Goal: Information Seeking & Learning: Learn about a topic

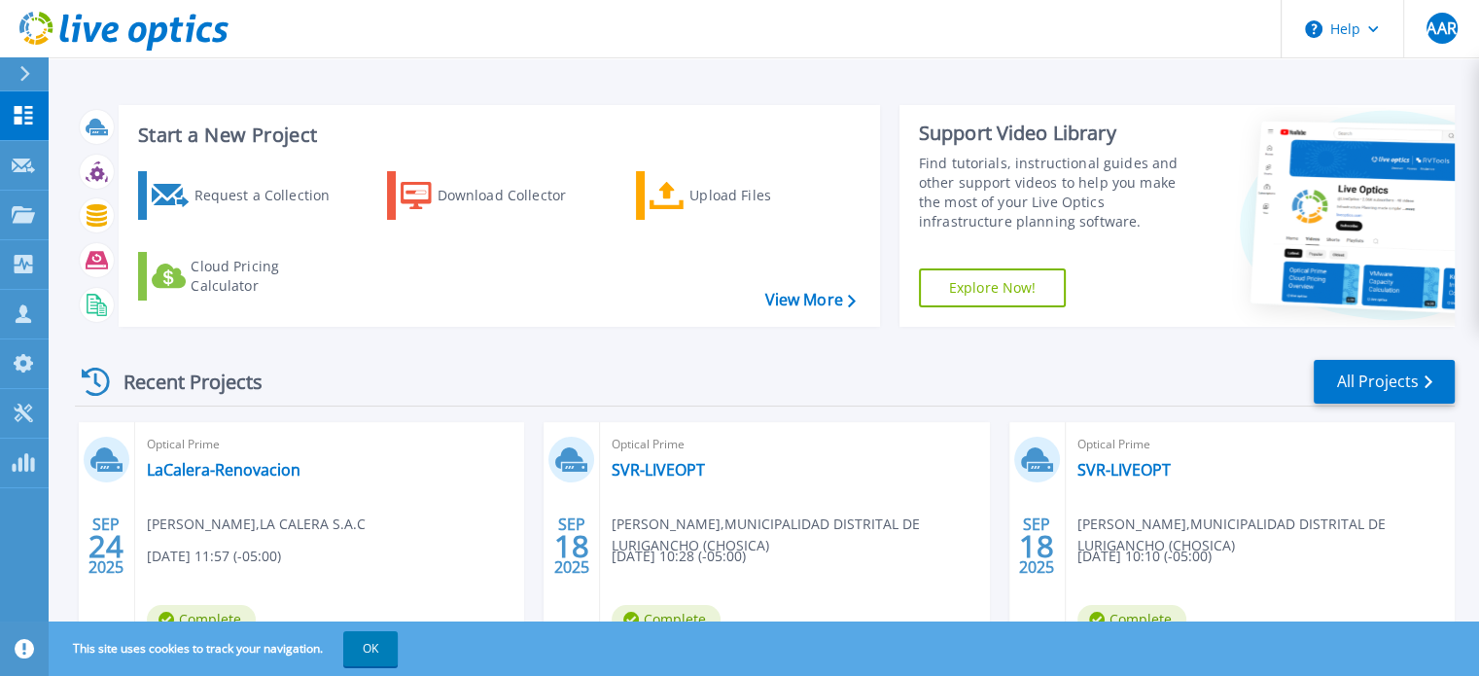
drag, startPoint x: 390, startPoint y: 648, endPoint x: 429, endPoint y: 586, distance: 72.6
click at [390, 648] on button "OK" at bounding box center [370, 648] width 54 height 35
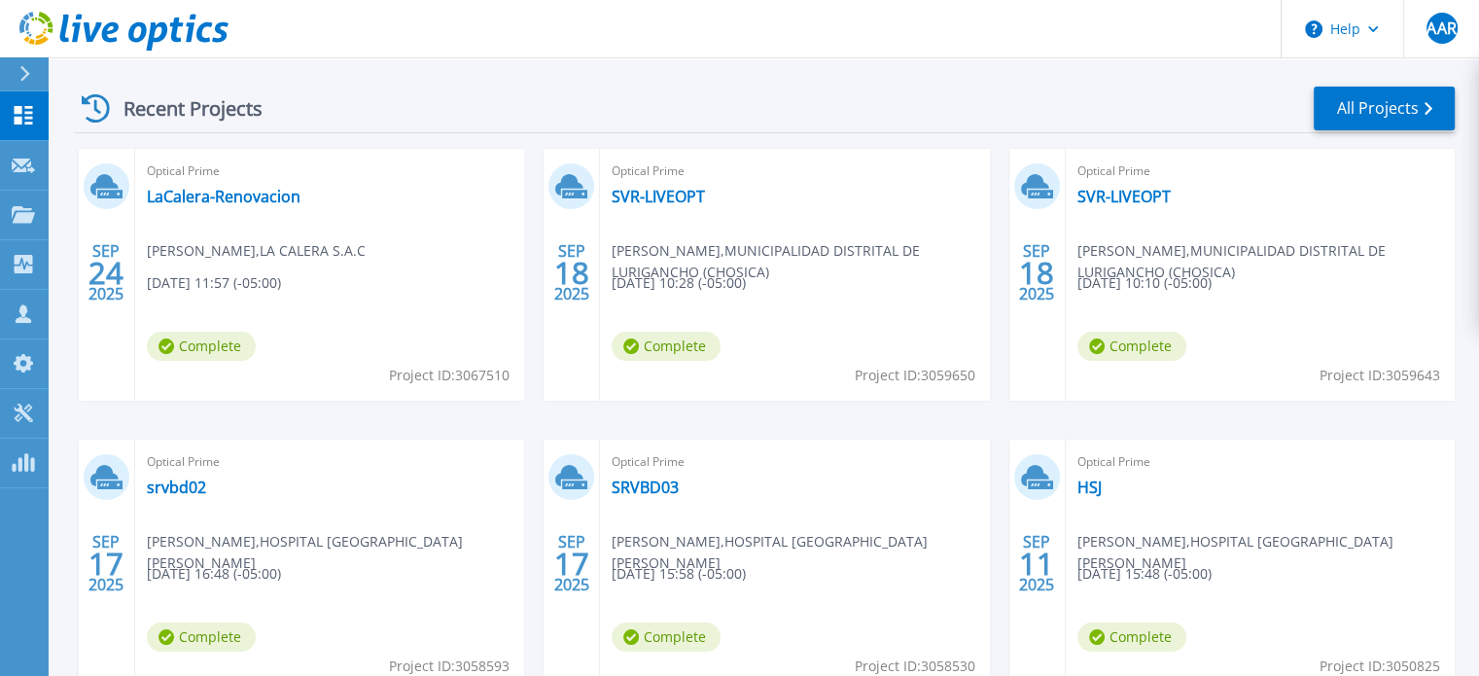
scroll to position [292, 0]
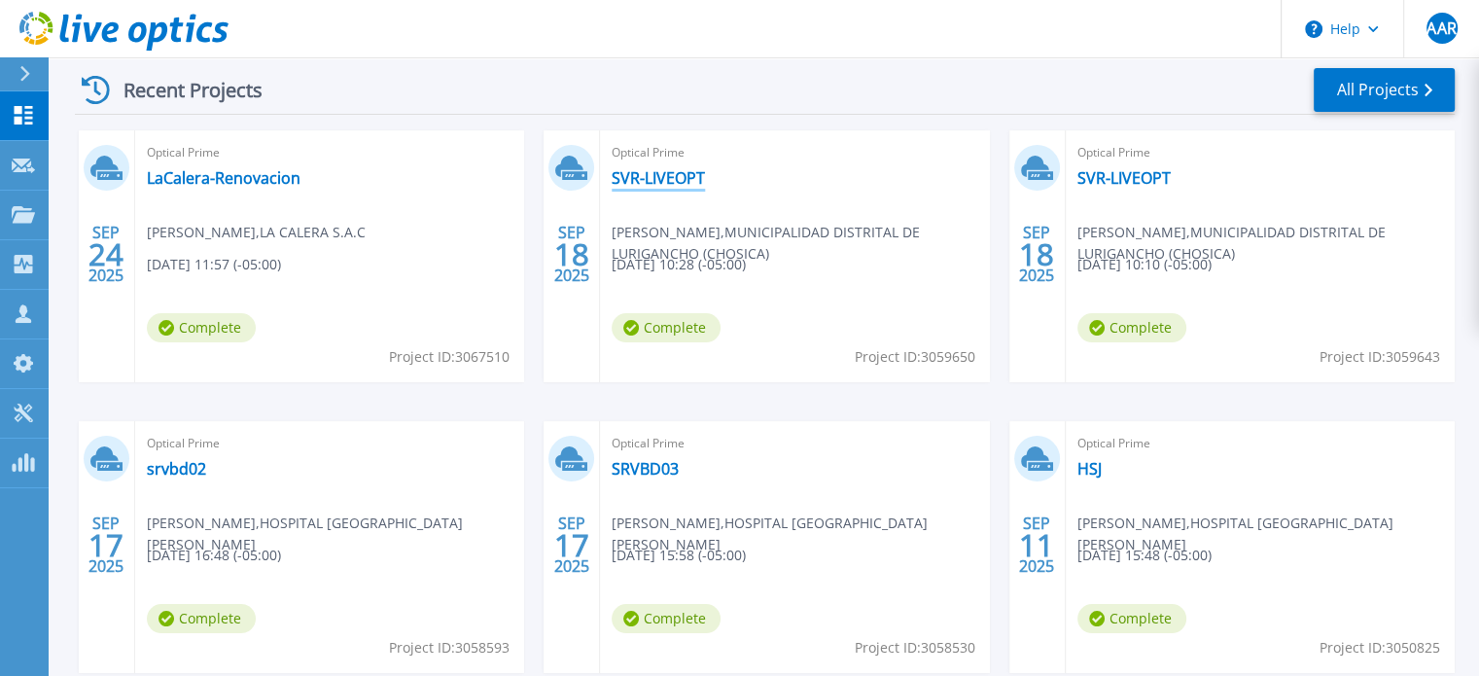
click at [666, 178] on link "SVR-LIVEOPT" at bounding box center [658, 177] width 93 height 19
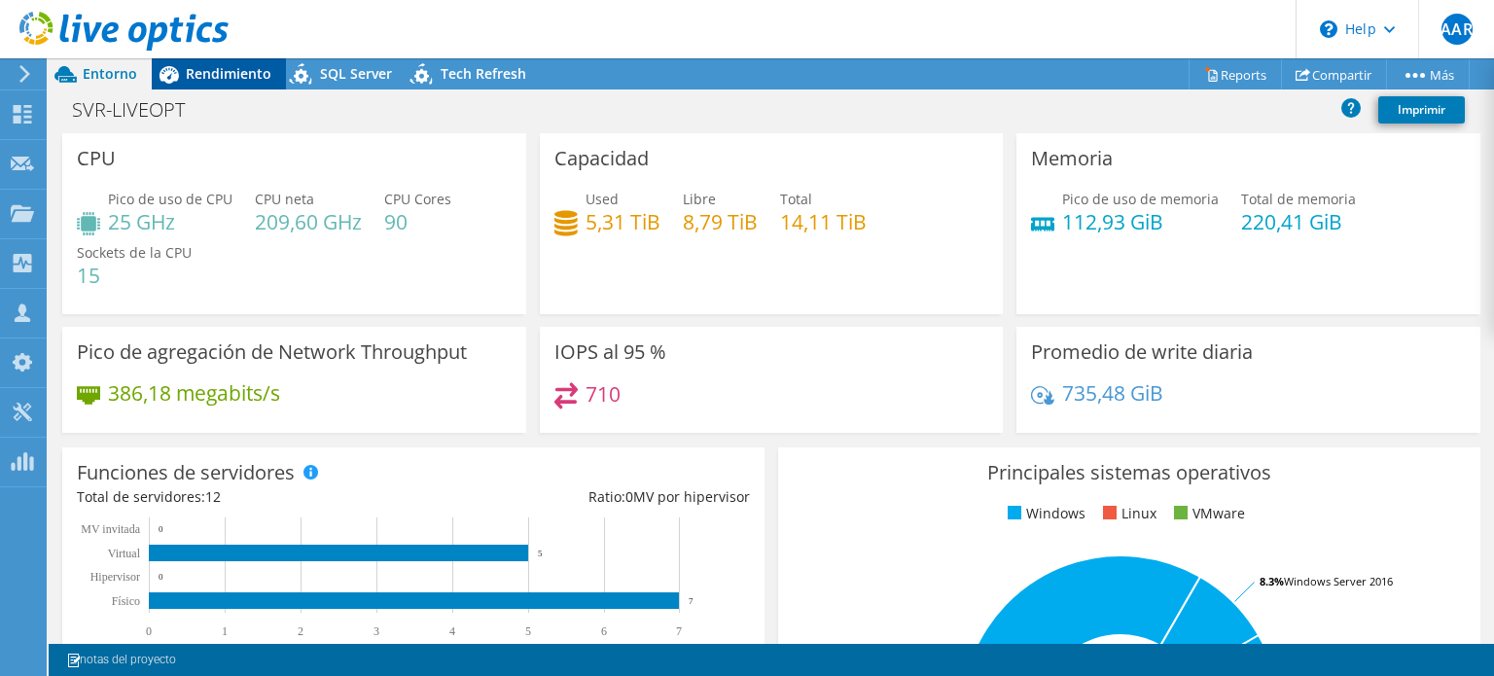
click at [246, 80] on span "Rendimiento" at bounding box center [229, 73] width 86 height 18
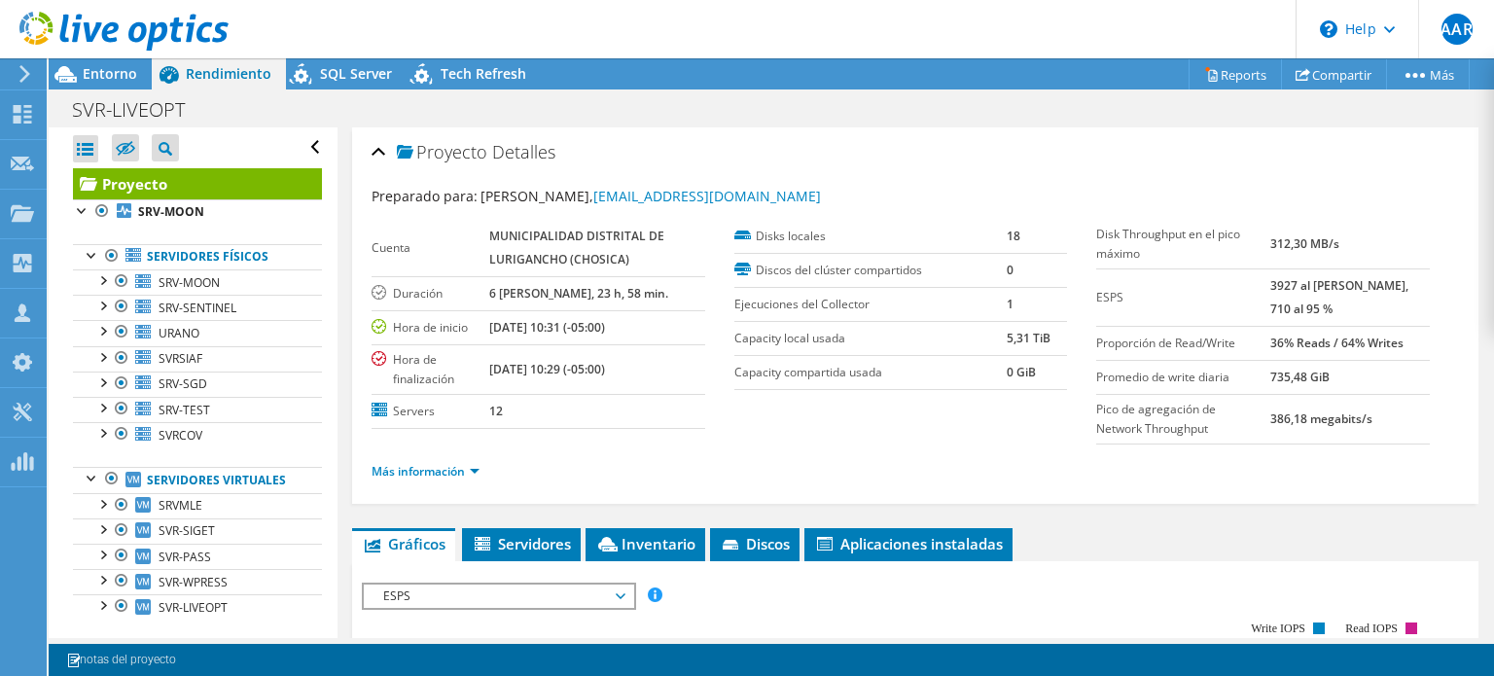
scroll to position [21, 0]
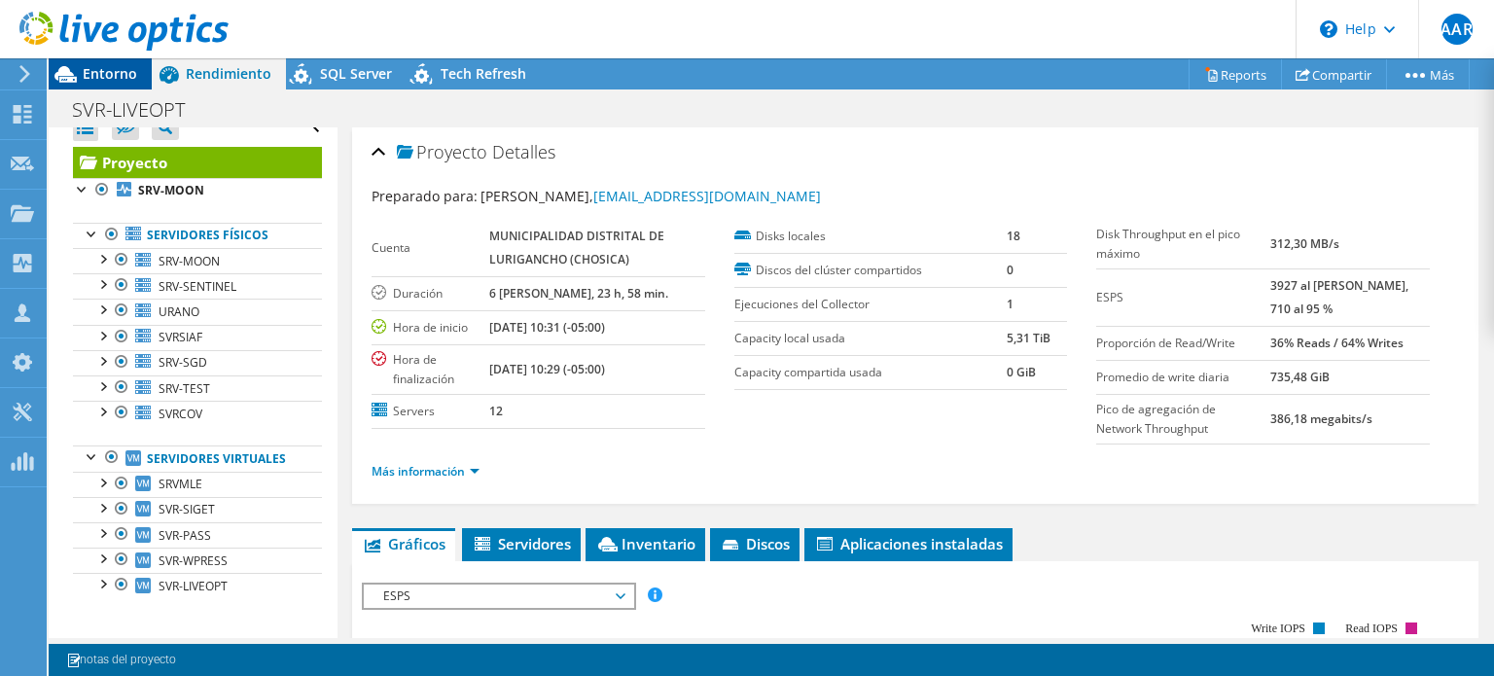
click at [109, 79] on span "Entorno" at bounding box center [110, 73] width 54 height 18
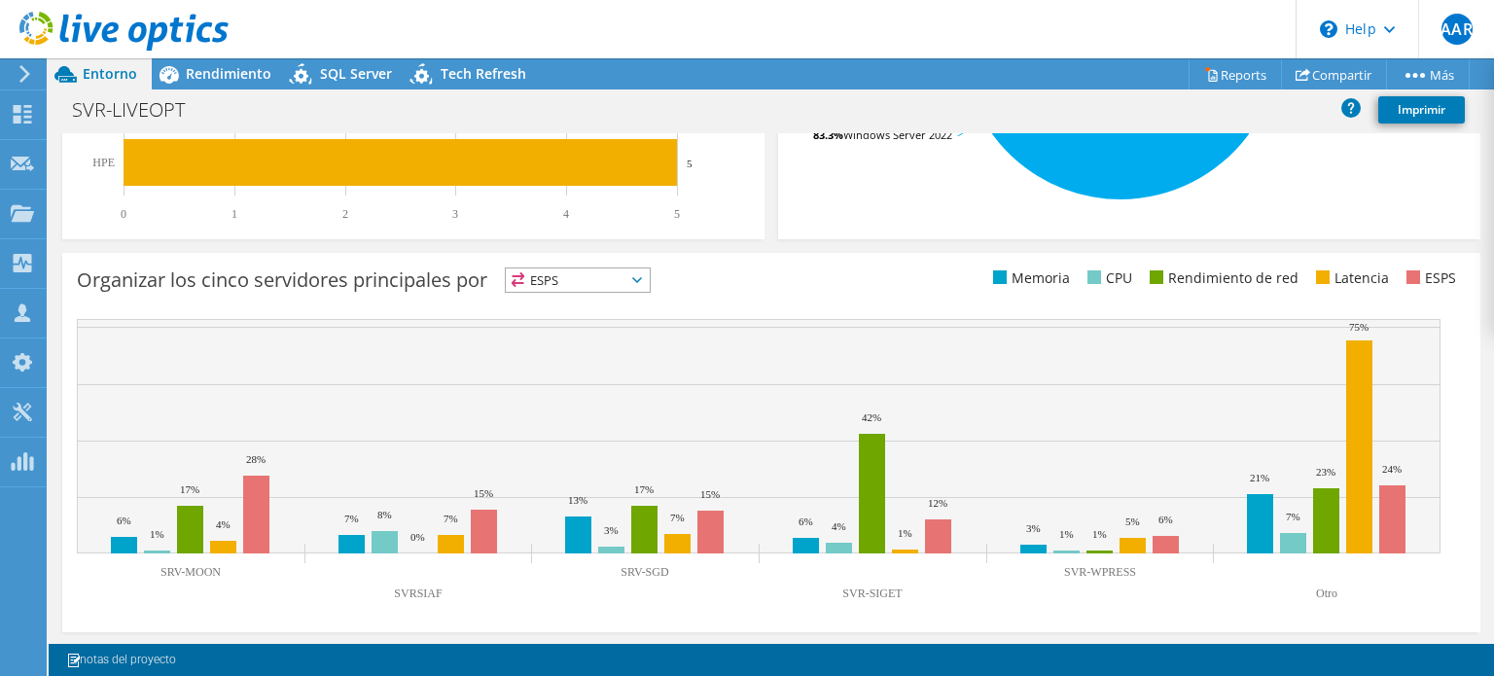
scroll to position [577, 0]
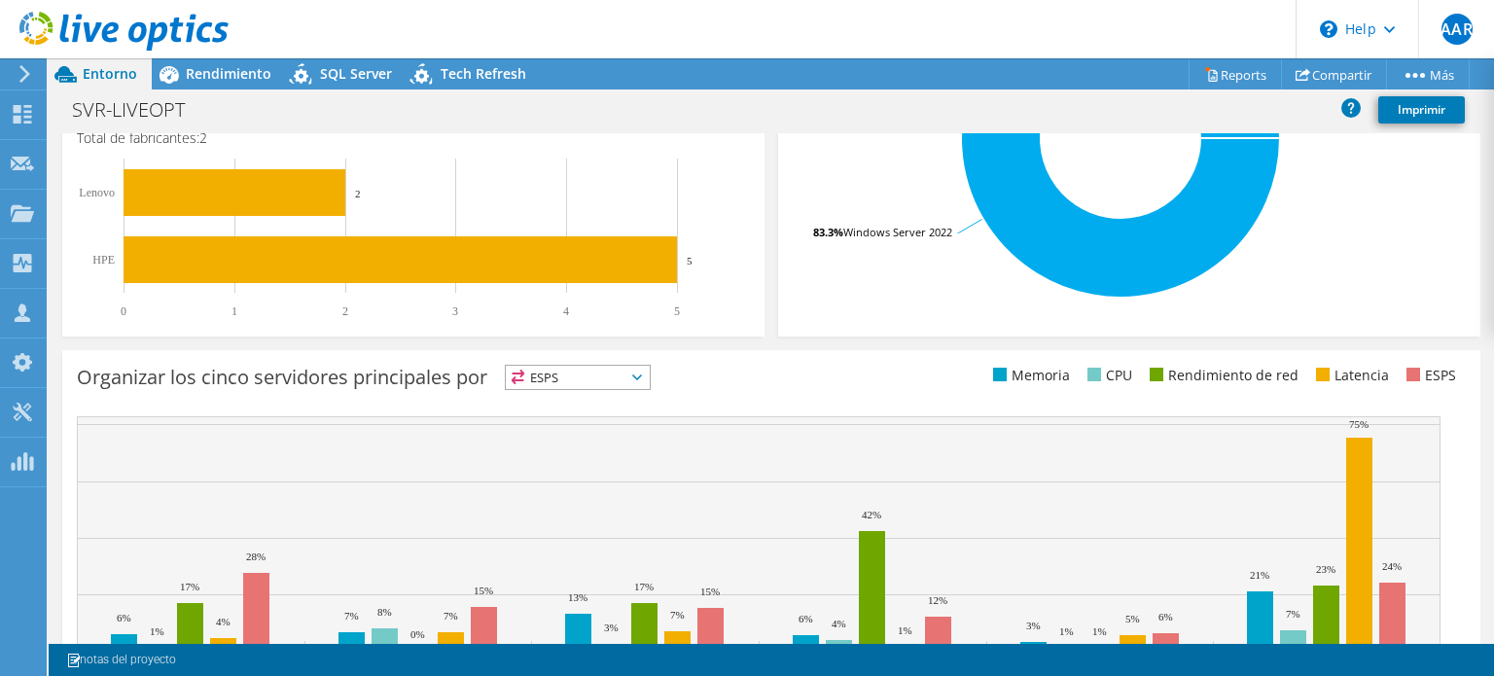
click at [599, 379] on span "ESPS" at bounding box center [578, 377] width 144 height 23
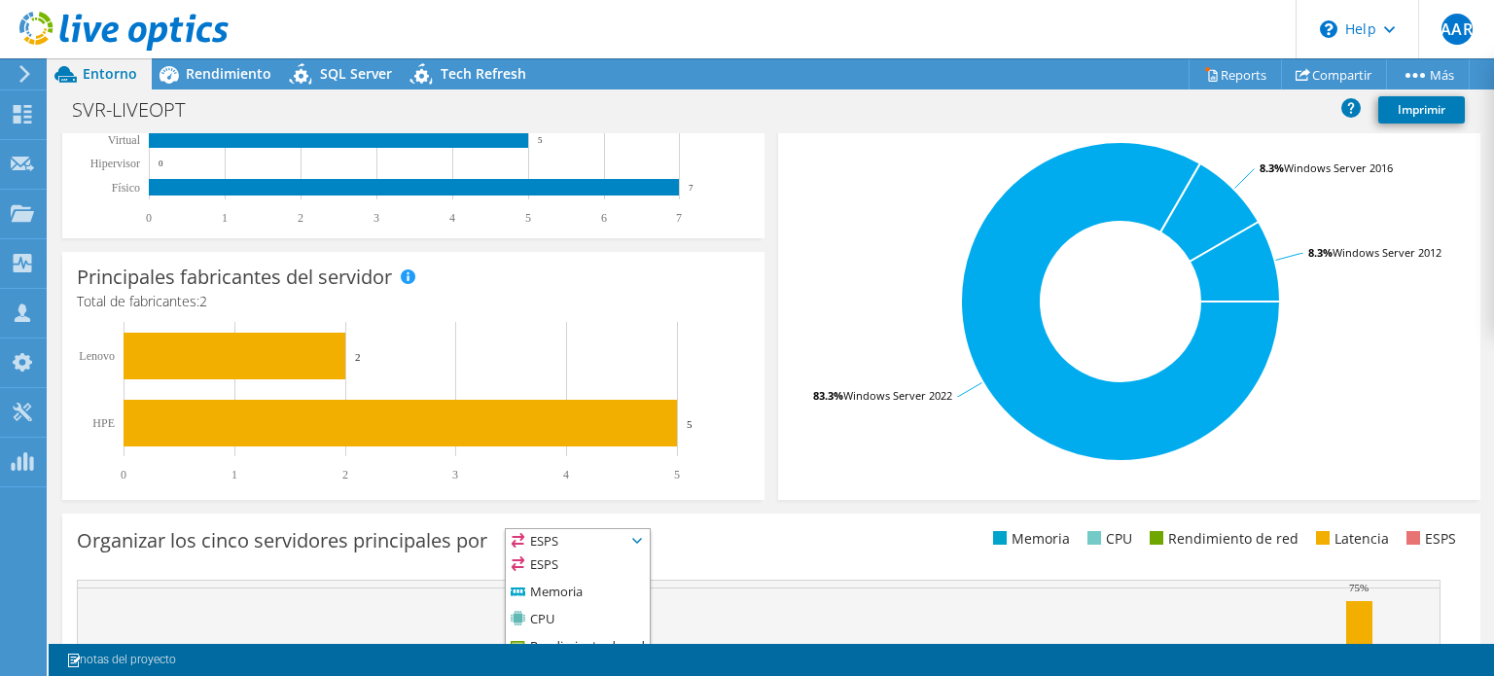
scroll to position [382, 0]
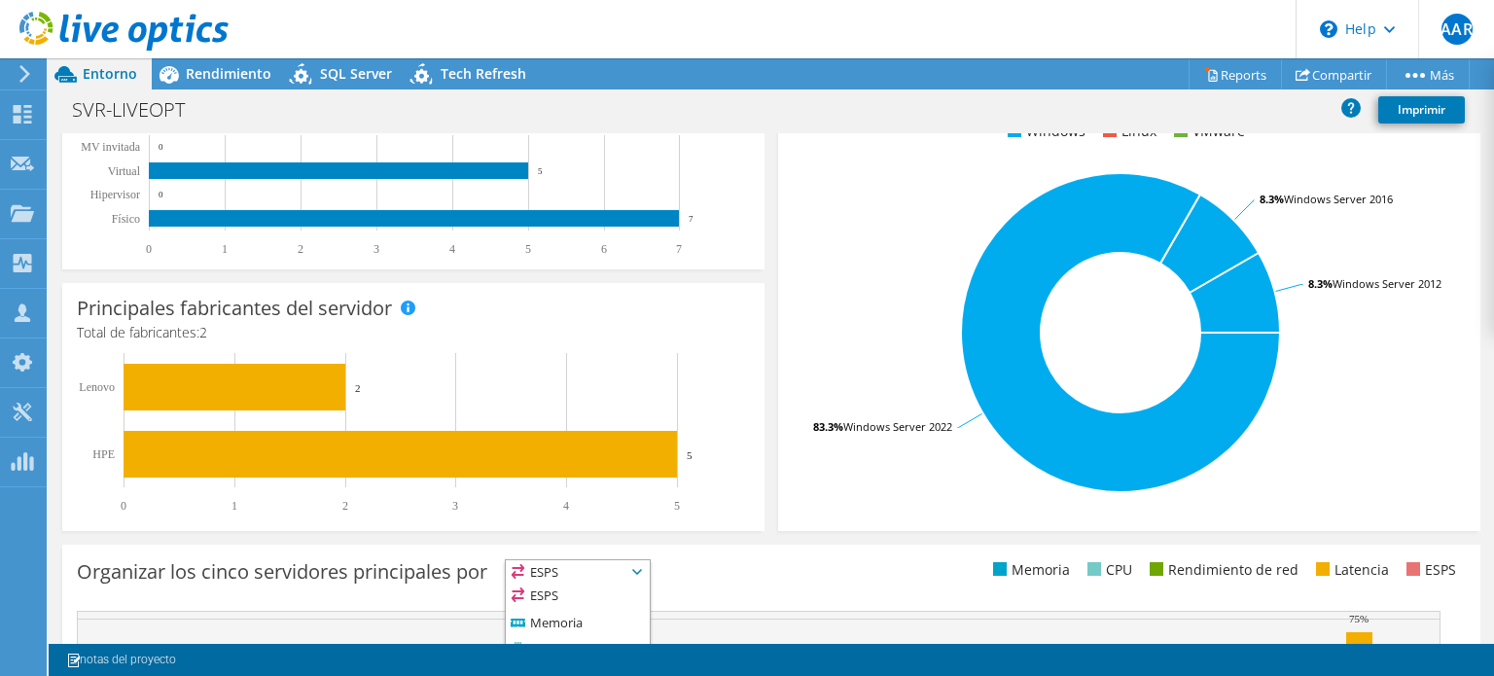
click at [748, 374] on div "Principales fabricantes del servidor Se muestran los fabricantes de los servido…" at bounding box center [413, 407] width 702 height 248
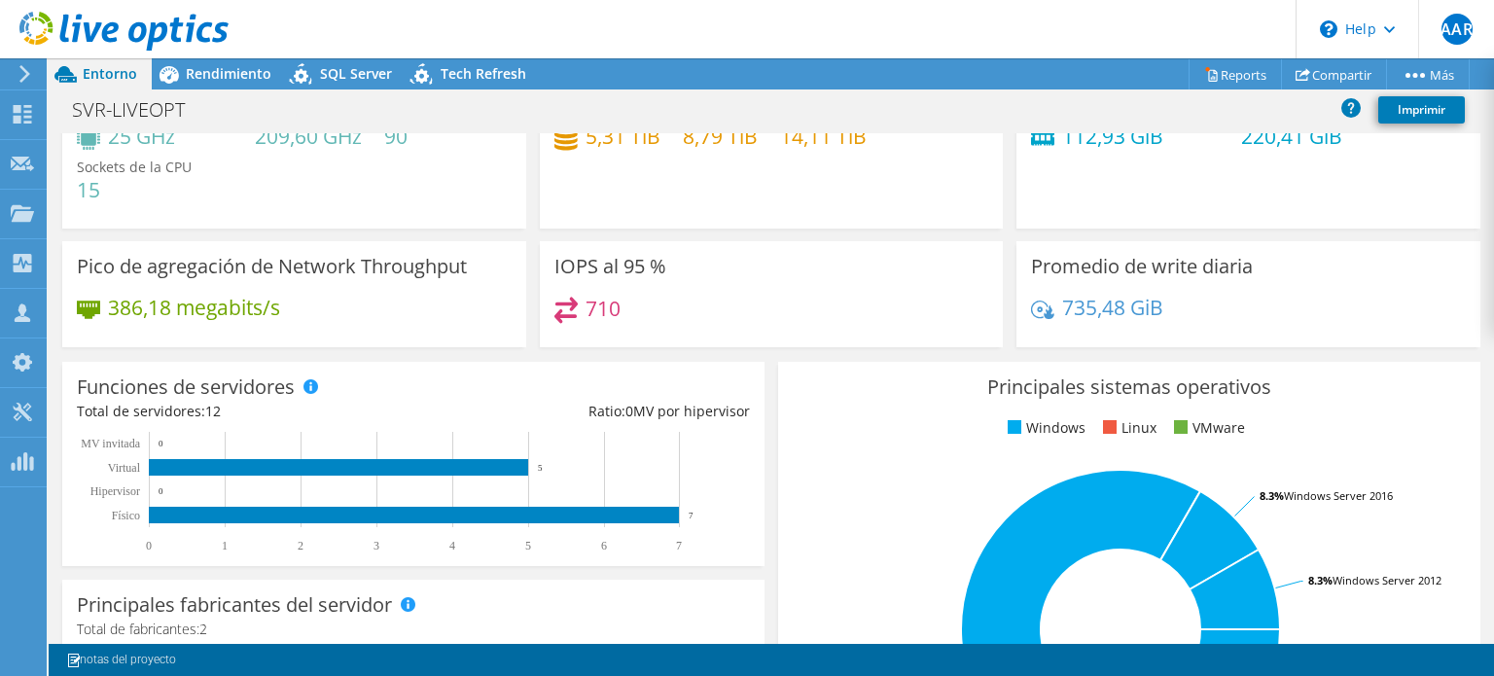
scroll to position [0, 0]
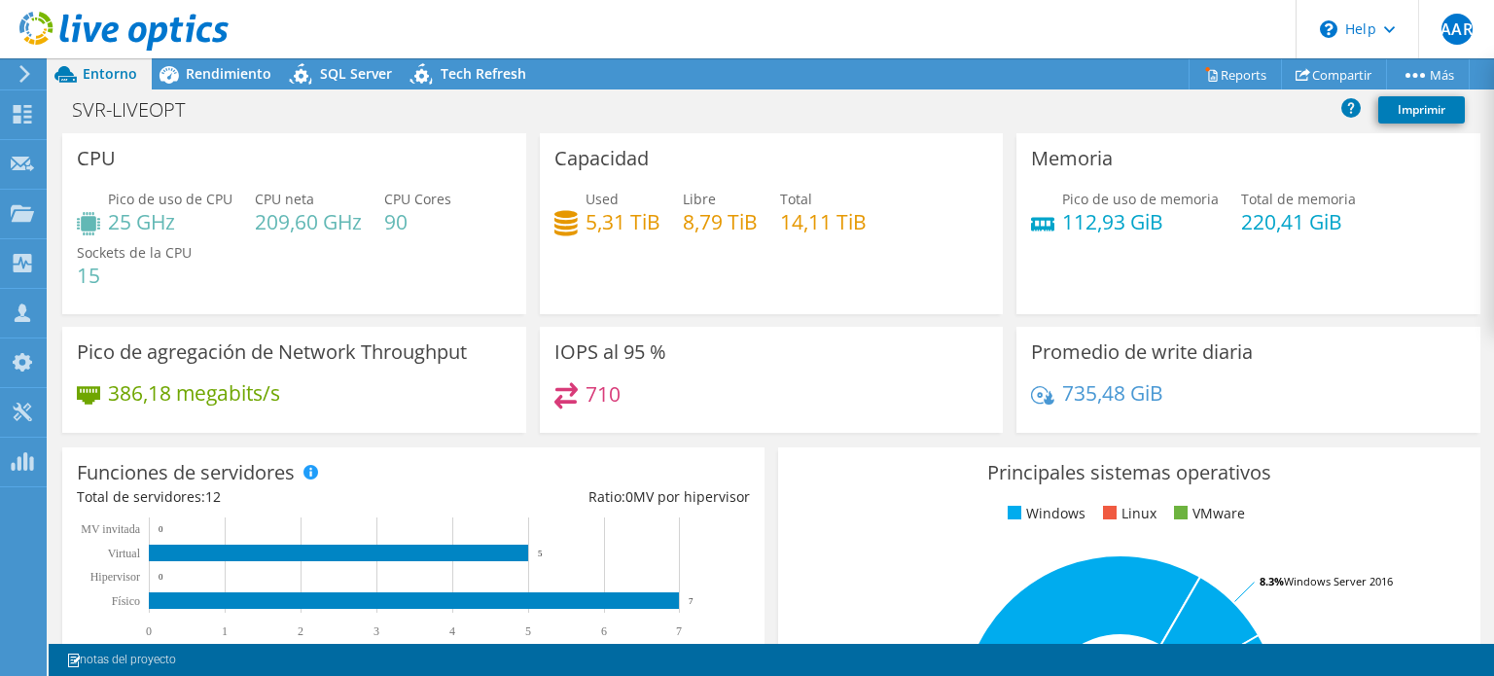
click at [857, 108] on div "SVR-LIVEOPT Imprimir" at bounding box center [771, 109] width 1445 height 36
click at [1016, 339] on div "Promedio de write diaria 735,48 GiB" at bounding box center [1248, 380] width 464 height 106
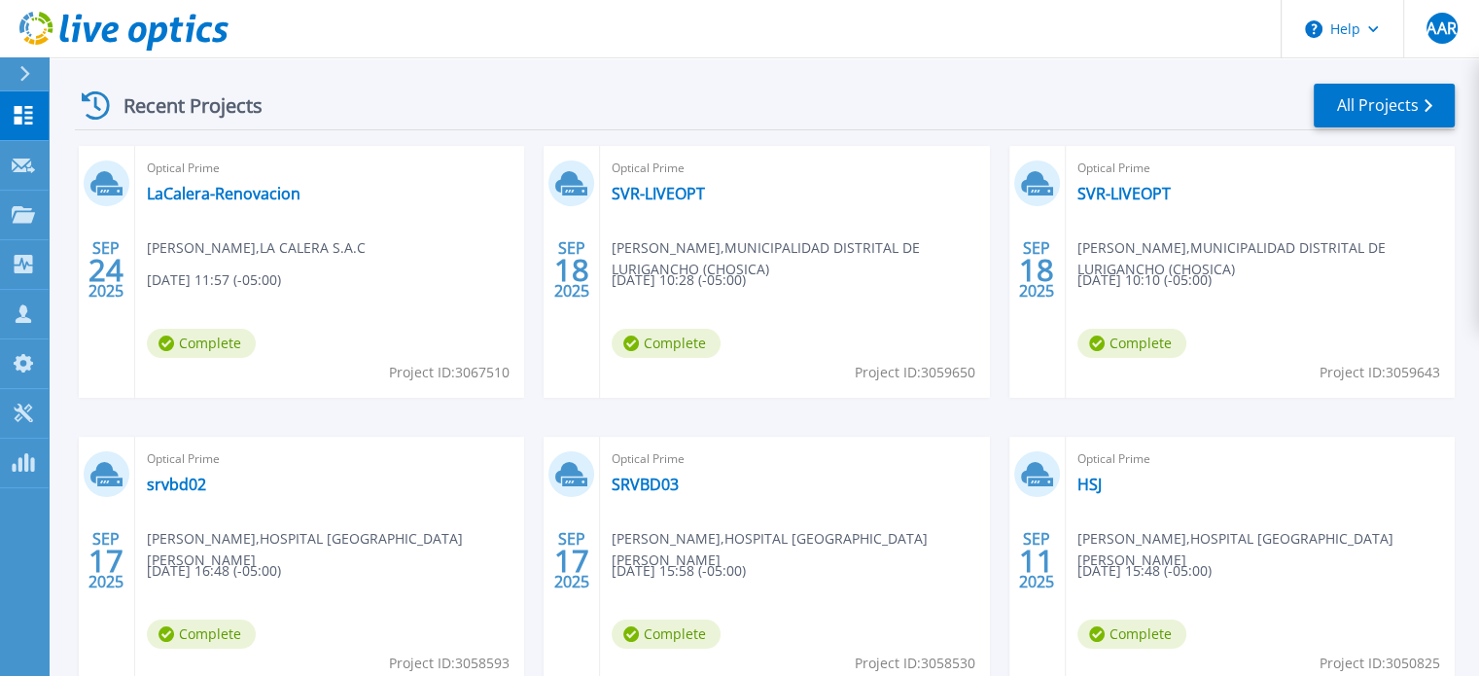
scroll to position [292, 0]
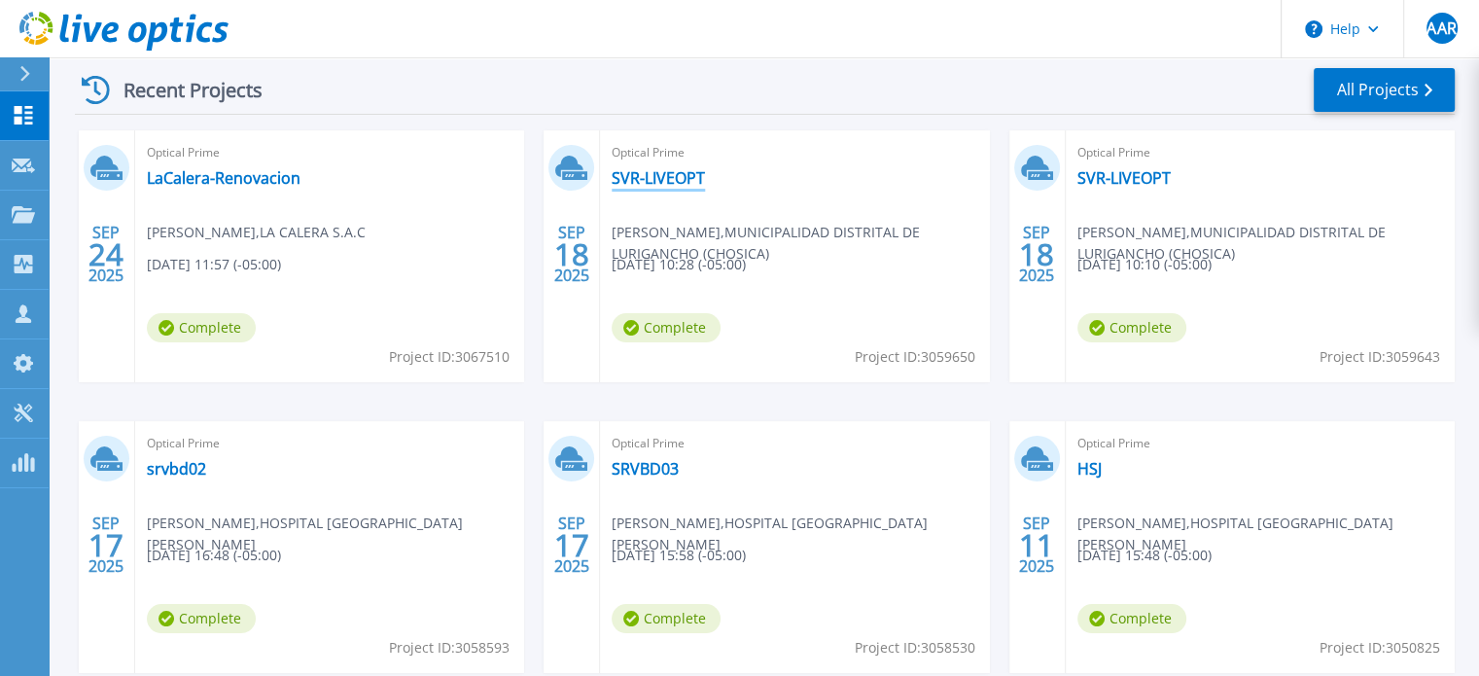
click at [685, 175] on link "SVR-LIVEOPT" at bounding box center [658, 177] width 93 height 19
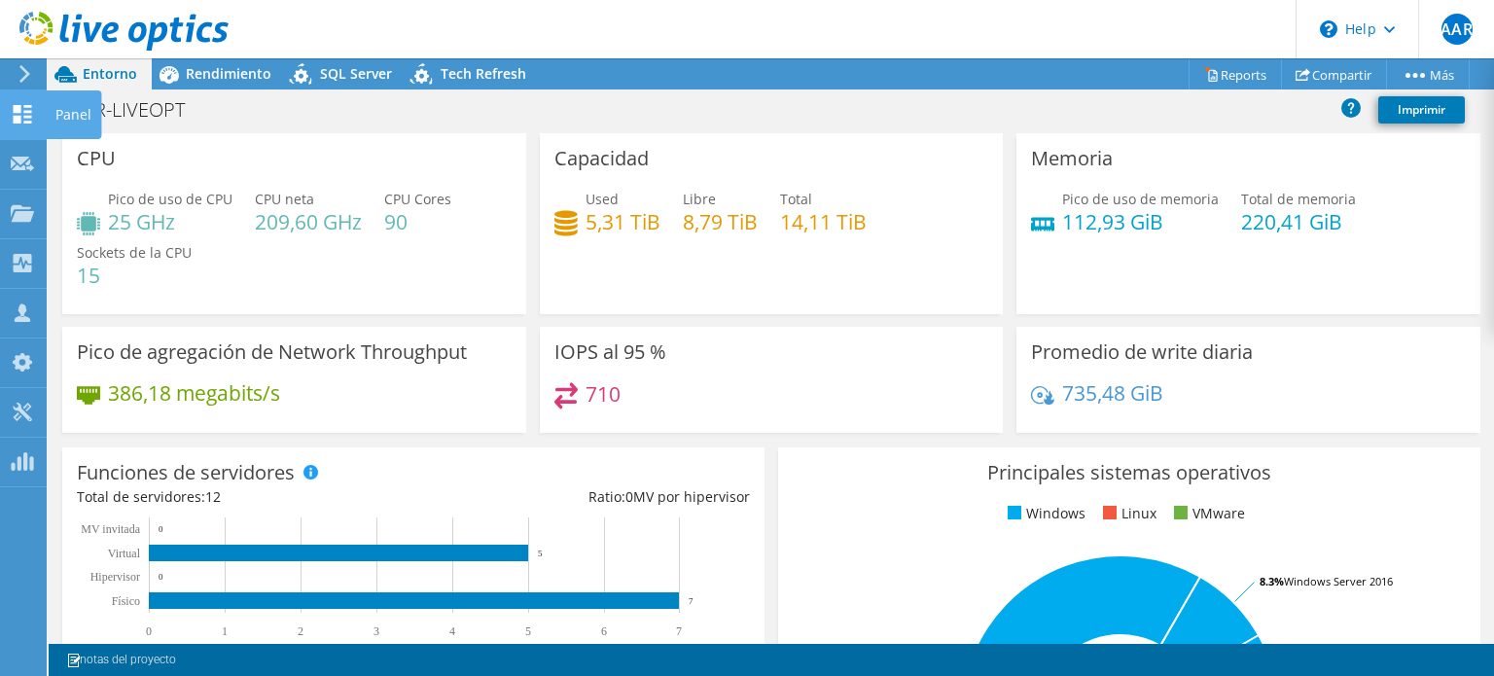
click at [31, 106] on icon at bounding box center [22, 114] width 23 height 18
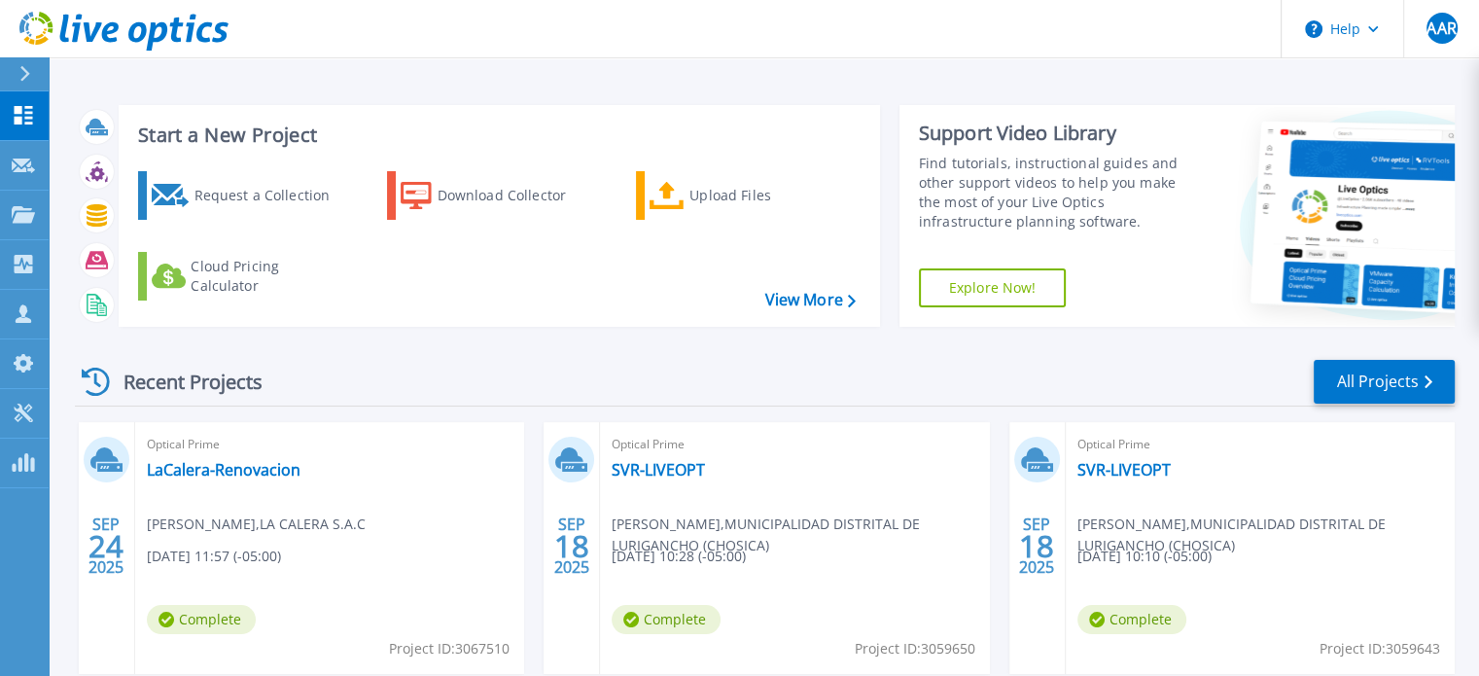
scroll to position [292, 0]
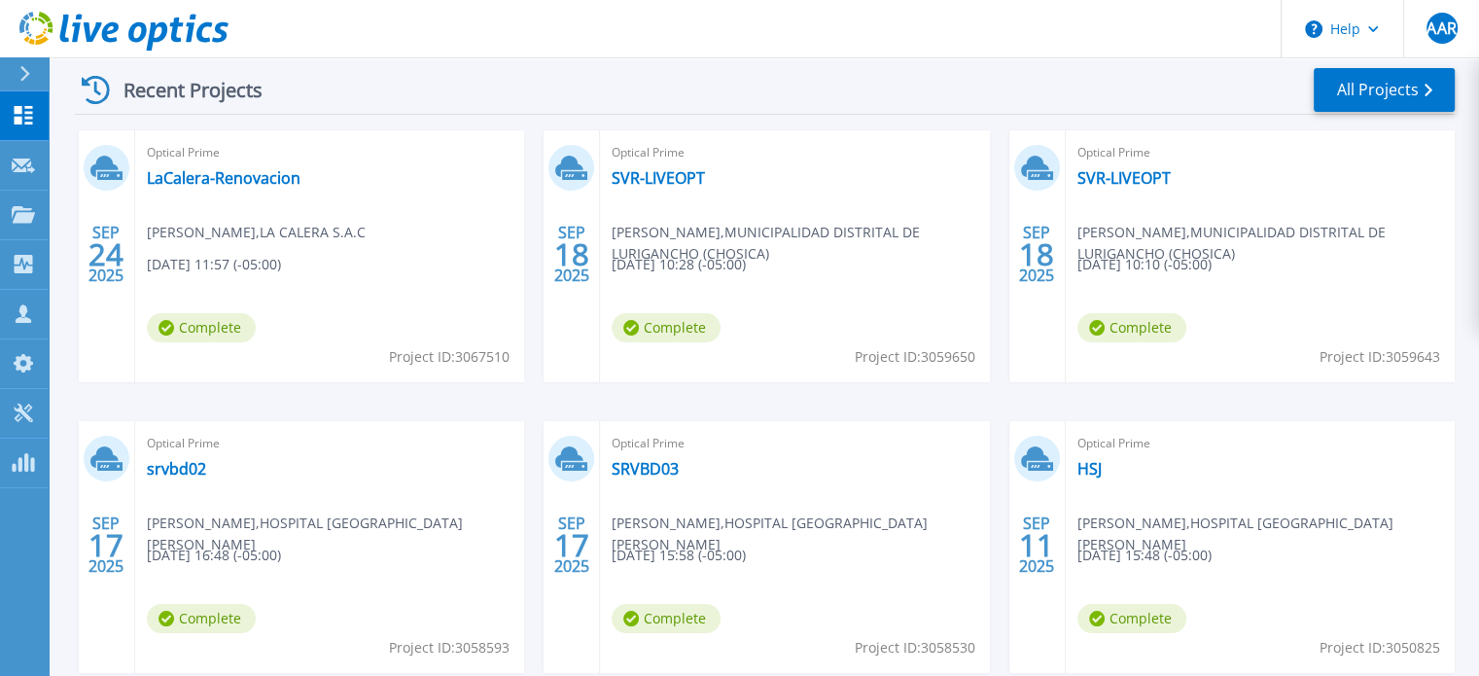
click at [689, 236] on span "[PERSON_NAME] , MUNICIPALIDAD DISTRITAL DE LURIGANCHO (CHOSICA)" at bounding box center [800, 243] width 377 height 43
click at [661, 225] on span "[PERSON_NAME] , MUNICIPALIDAD DISTRITAL DE LURIGANCHO (CHOSICA)" at bounding box center [800, 243] width 377 height 43
click at [777, 281] on div "Optical Prime SVR-LIVEOPT [PERSON_NAME] , MUNICIPALIDAD DISTRITAL DE LURIGANCHO…" at bounding box center [794, 256] width 389 height 252
click at [746, 264] on span "[DATE] 10:28 (-05:00)" at bounding box center [679, 264] width 134 height 21
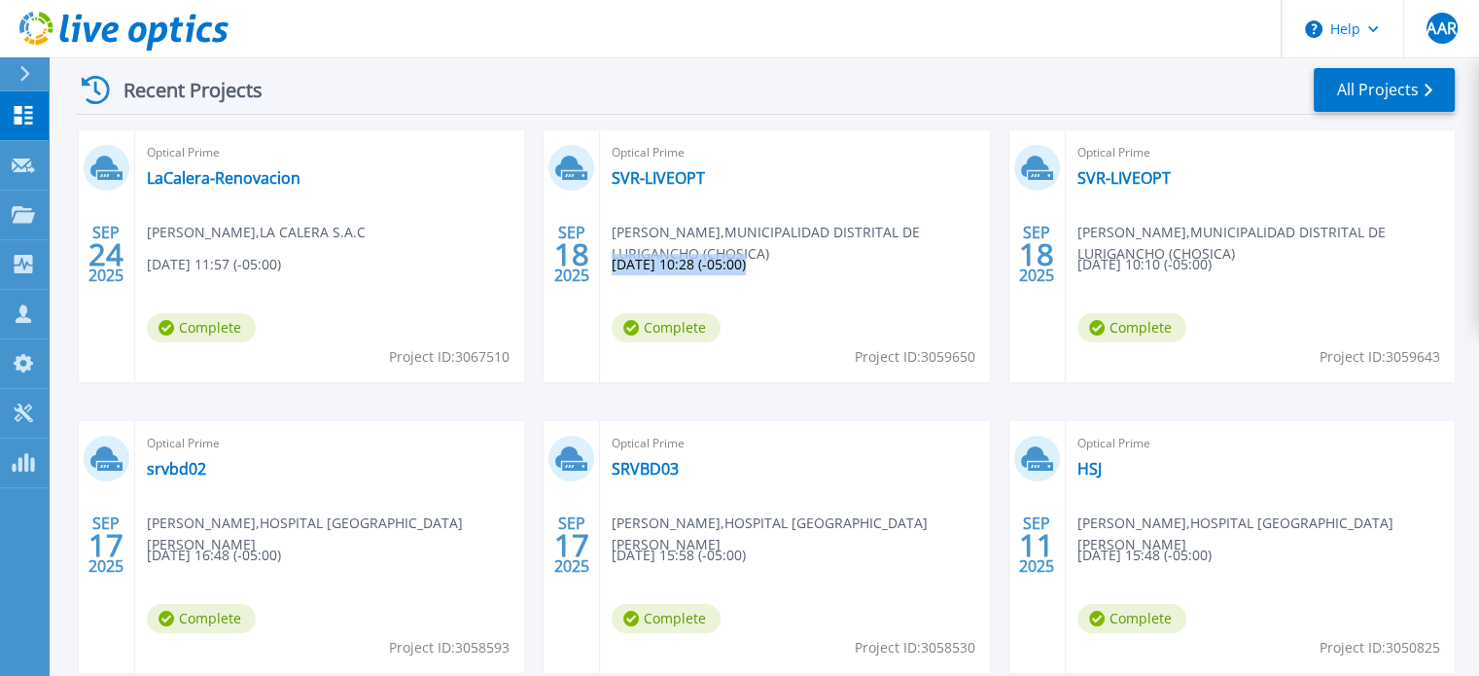
click at [746, 264] on span "[DATE] 10:28 (-05:00)" at bounding box center [679, 264] width 134 height 21
click at [690, 256] on span "[DATE] 10:28 (-05:00)" at bounding box center [679, 264] width 134 height 21
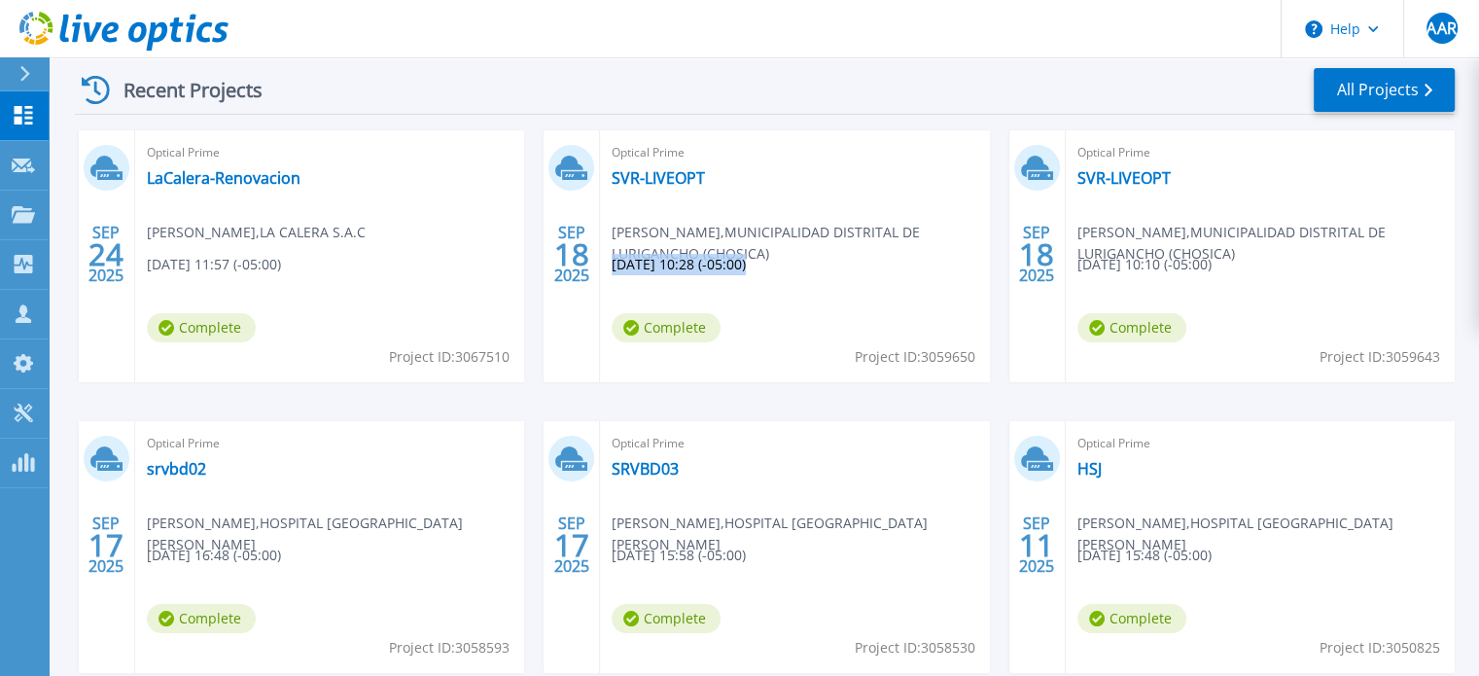
click at [689, 255] on span "[DATE] 10:28 (-05:00)" at bounding box center [679, 264] width 134 height 21
click at [693, 242] on span "George Doria , MUNICIPALIDAD DISTRITAL DE LURIGANCHO (CHOSICA)" at bounding box center [800, 243] width 377 height 43
click at [695, 244] on span "George Doria , MUNICIPALIDAD DISTRITAL DE LURIGANCHO (CHOSICA)" at bounding box center [800, 243] width 377 height 43
click at [696, 245] on span "George Doria , MUNICIPALIDAD DISTRITAL DE LURIGANCHO (CHOSICA)" at bounding box center [800, 243] width 377 height 43
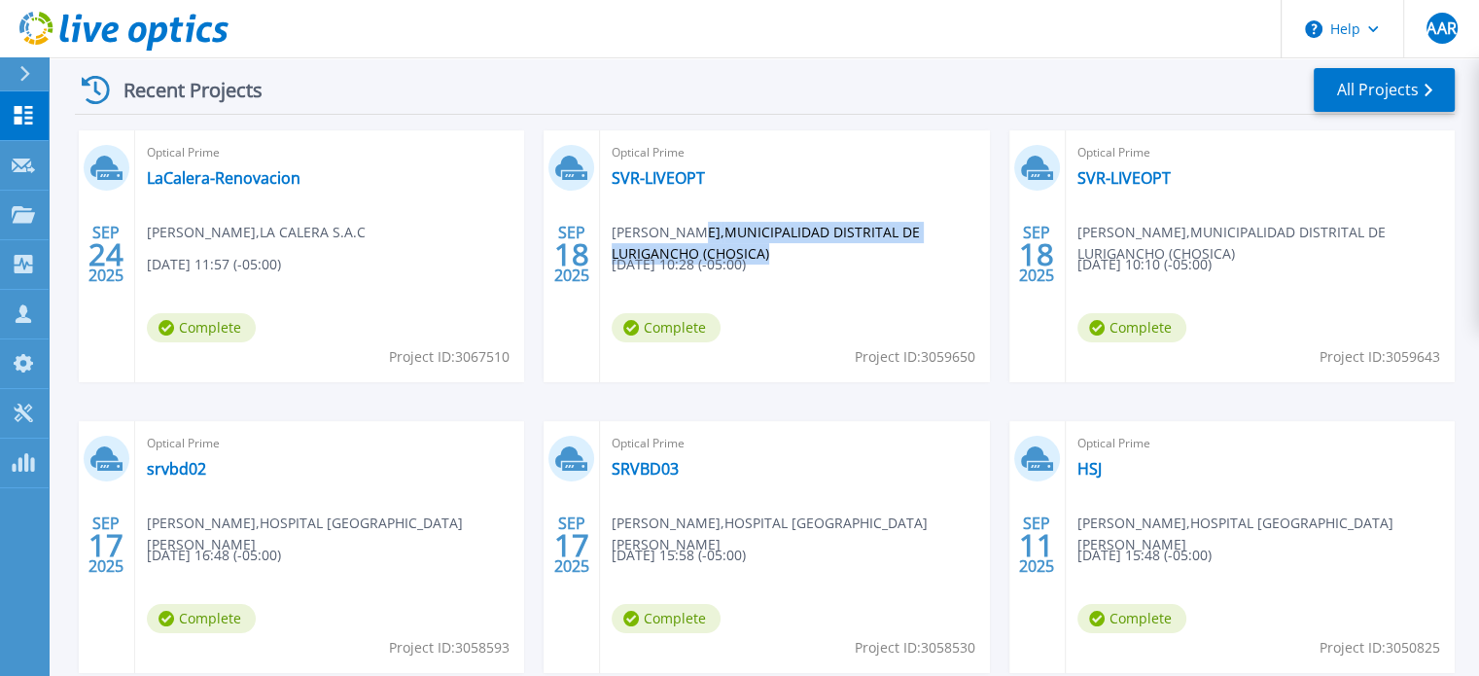
click at [697, 246] on span "George Doria , MUNICIPALIDAD DISTRITAL DE LURIGANCHO (CHOSICA)" at bounding box center [800, 243] width 377 height 43
click at [691, 242] on span "George Doria , MUNICIPALIDAD DISTRITAL DE LURIGANCHO (CHOSICA)" at bounding box center [800, 243] width 377 height 43
click at [689, 239] on span "George Doria , MUNICIPALIDAD DISTRITAL DE LURIGANCHO (CHOSICA)" at bounding box center [800, 243] width 377 height 43
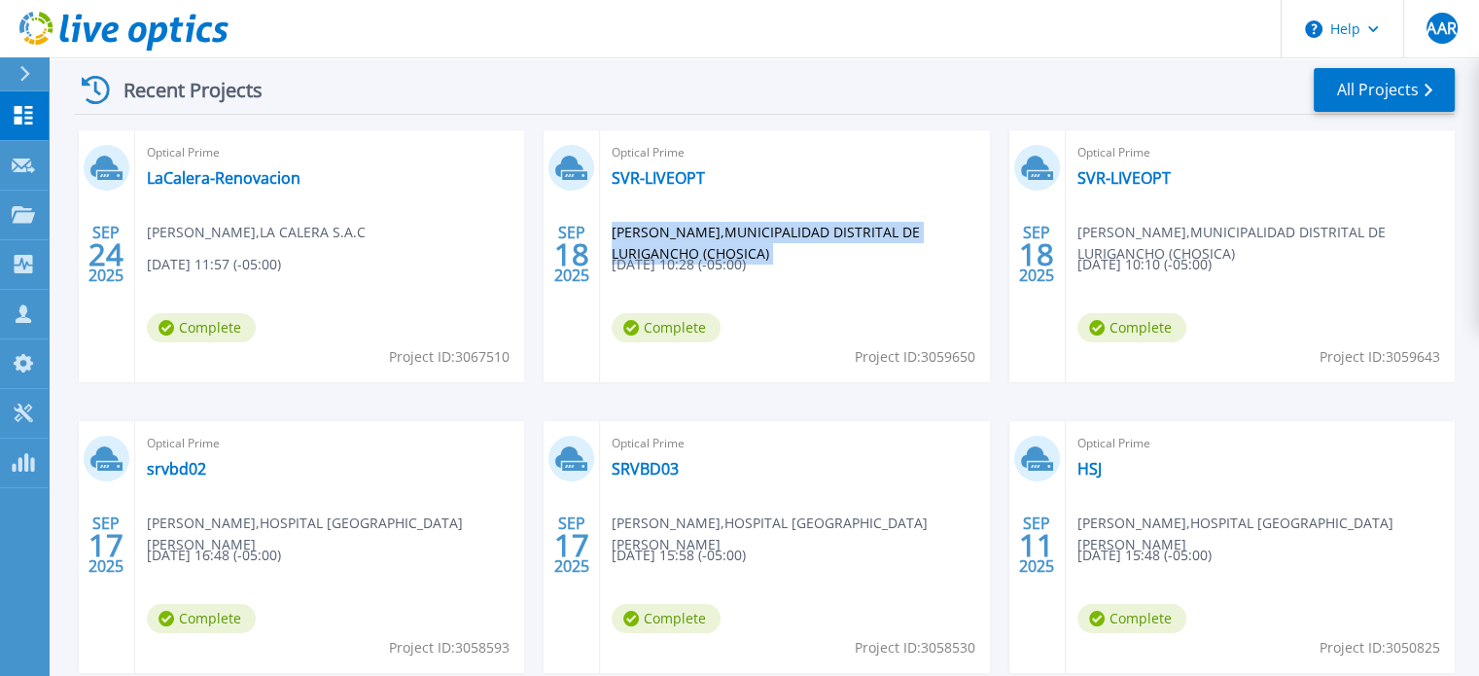
click at [689, 239] on span "George Doria , MUNICIPALIDAD DISTRITAL DE LURIGANCHO (CHOSICA)" at bounding box center [800, 243] width 377 height 43
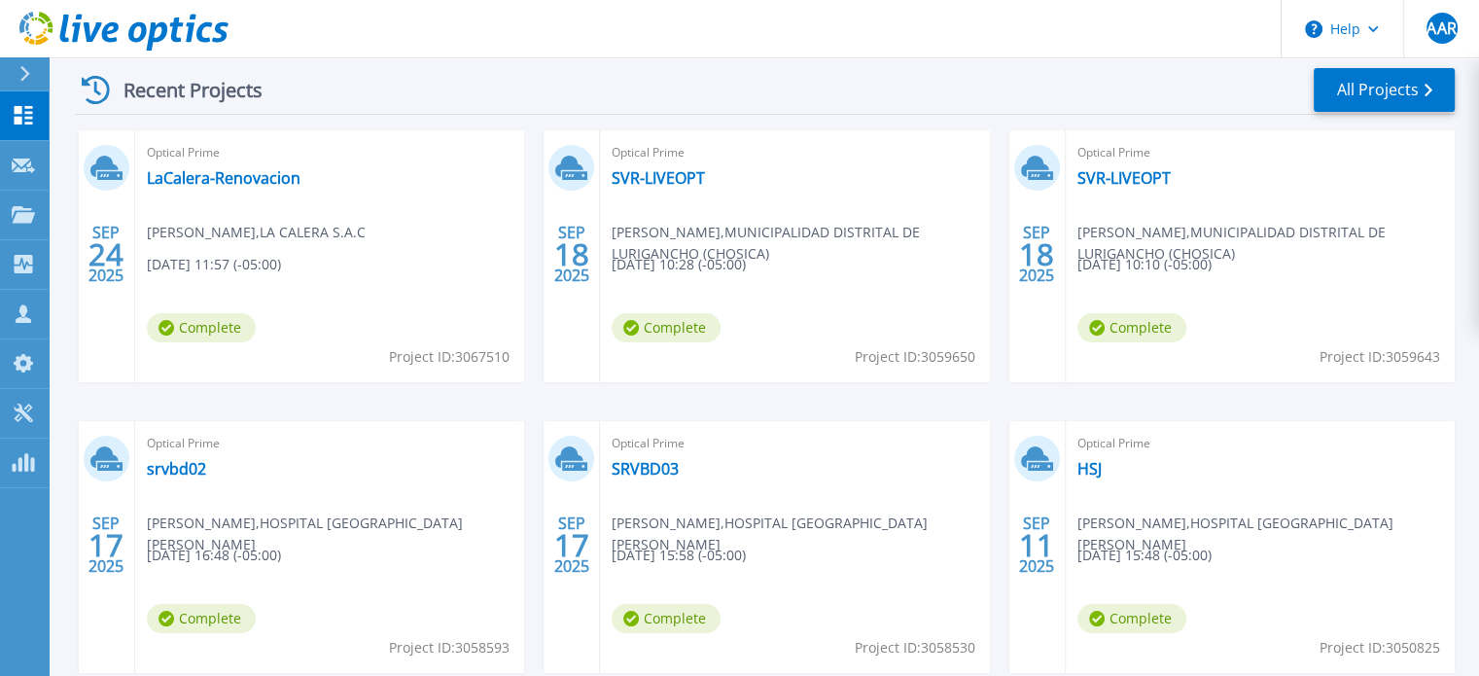
click at [743, 271] on span "[DATE] 10:28 (-05:00)" at bounding box center [679, 264] width 134 height 21
drag, startPoint x: 800, startPoint y: 247, endPoint x: 638, endPoint y: 238, distance: 162.7
click at [638, 238] on span "George Doria , MUNICIPALIDAD DISTRITAL DE LURIGANCHO (CHOSICA)" at bounding box center [800, 243] width 377 height 43
click at [612, 225] on div "Optical Prime SVR-LIVEOPT George Doria , MUNICIPALIDAD DISTRITAL DE LURIGANCHO …" at bounding box center [794, 256] width 389 height 252
drag, startPoint x: 786, startPoint y: 266, endPoint x: 610, endPoint y: 231, distance: 179.5
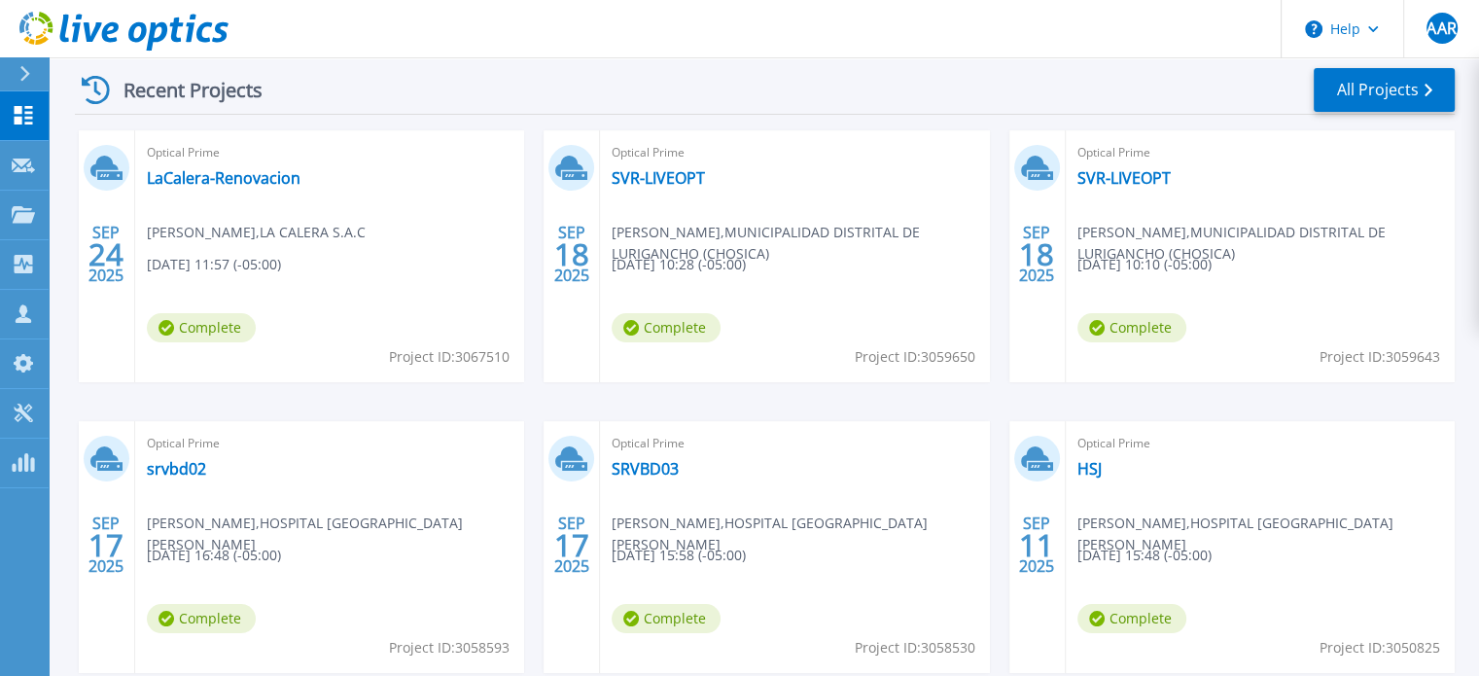
click at [610, 232] on div "Optical Prime SVR-LIVEOPT George Doria , MUNICIPALIDAD DISTRITAL DE LURIGANCHO …" at bounding box center [794, 256] width 389 height 252
drag, startPoint x: 610, startPoint y: 229, endPoint x: 775, endPoint y: 264, distance: 169.0
click at [775, 264] on div "Optical Prime SVR-LIVEOPT George Doria , MUNICIPALIDAD DISTRITAL DE LURIGANCHO …" at bounding box center [794, 256] width 389 height 252
click at [714, 236] on span "George Doria , MUNICIPALIDAD DISTRITAL DE LURIGANCHO (CHOSICA)" at bounding box center [800, 243] width 377 height 43
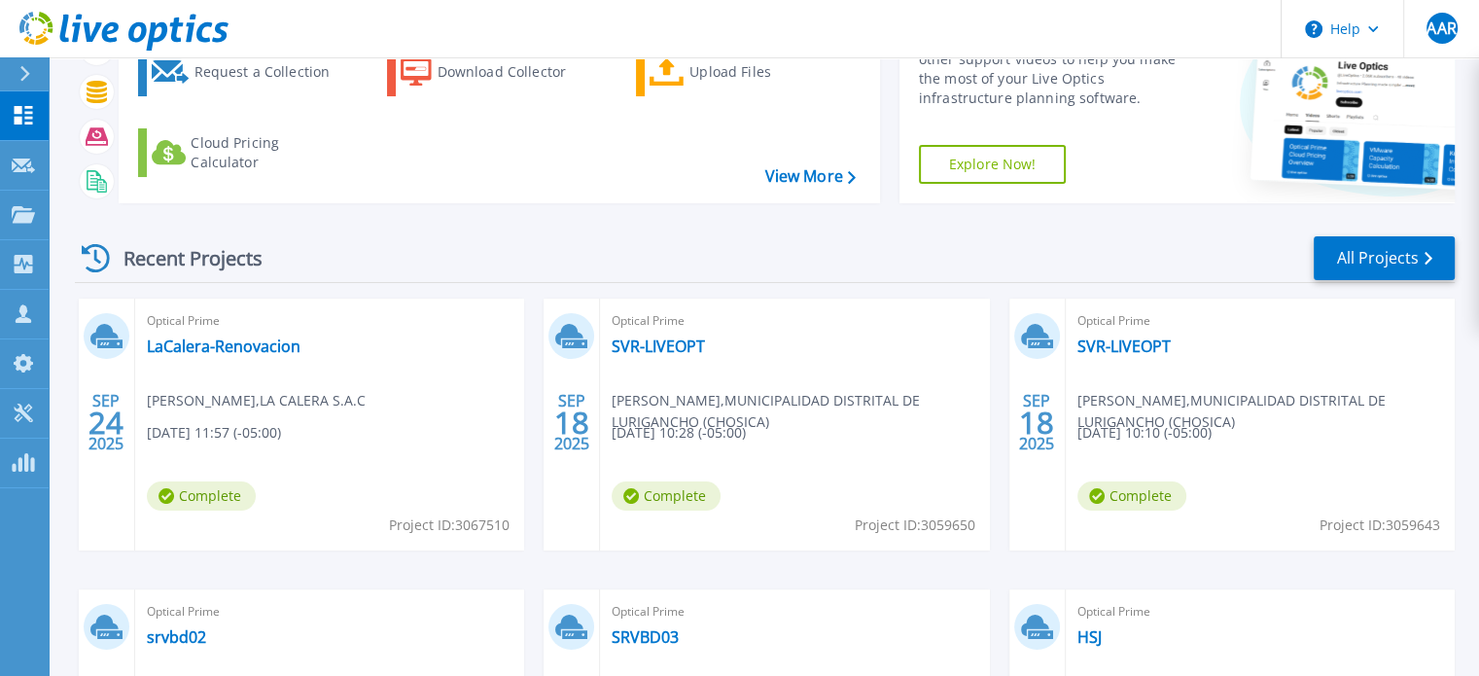
scroll to position [12, 0]
